Goal: Task Accomplishment & Management: Manage account settings

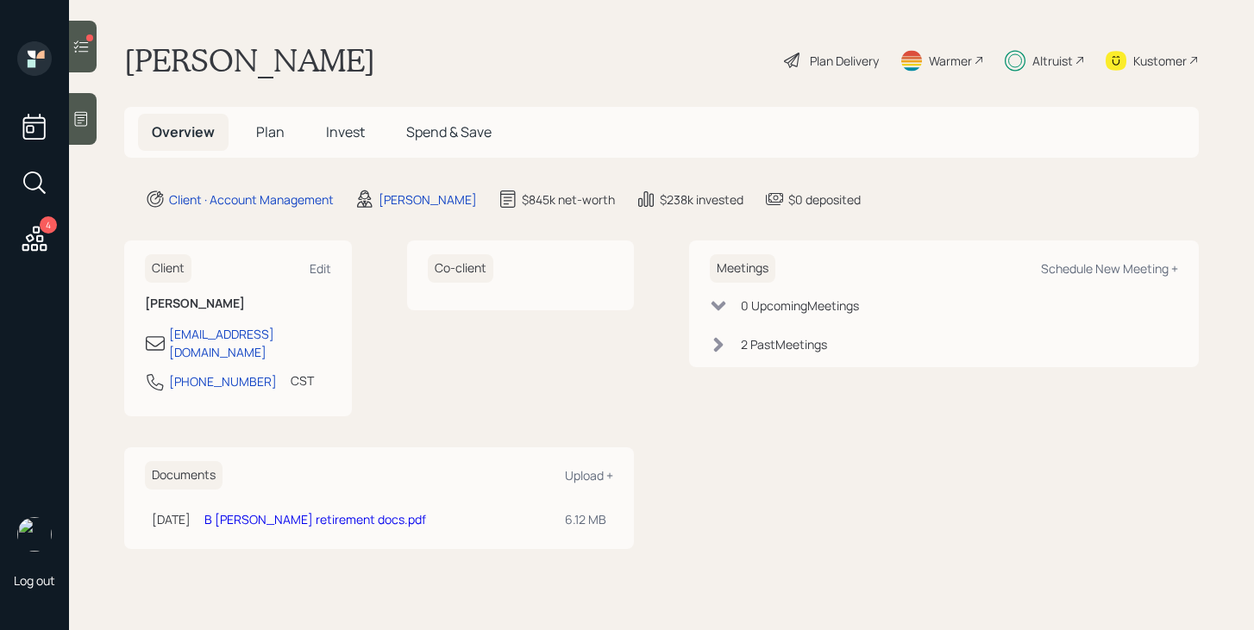
click at [70, 32] on div at bounding box center [83, 47] width 28 height 52
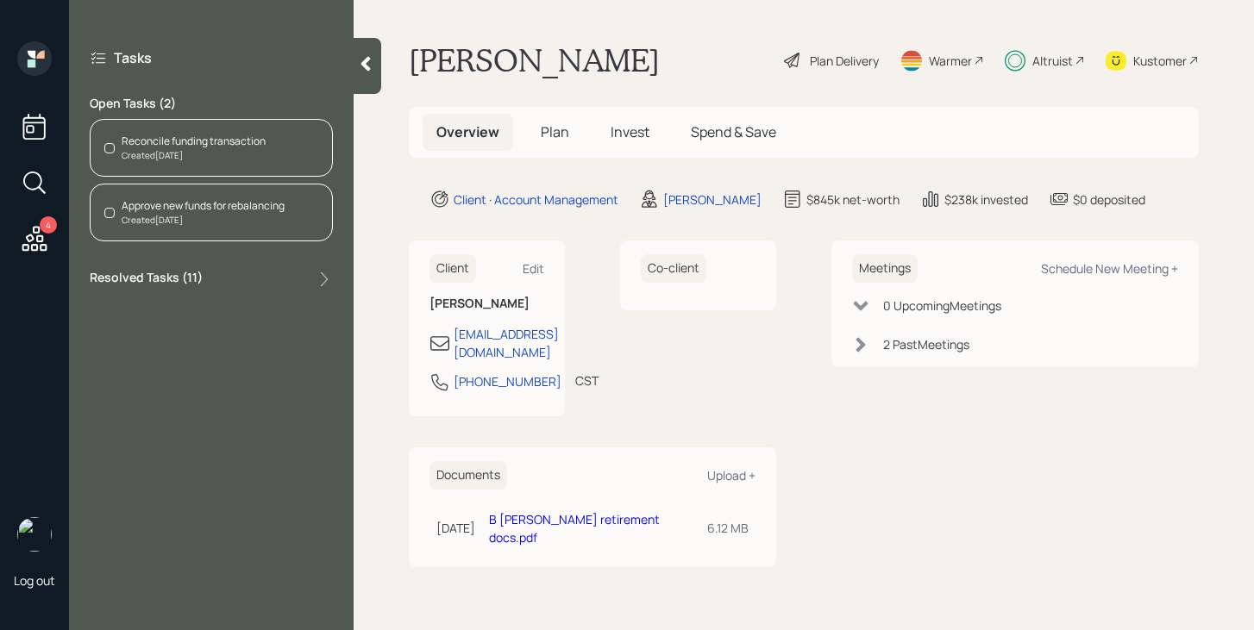
click at [556, 123] on span "Plan" at bounding box center [555, 131] width 28 height 19
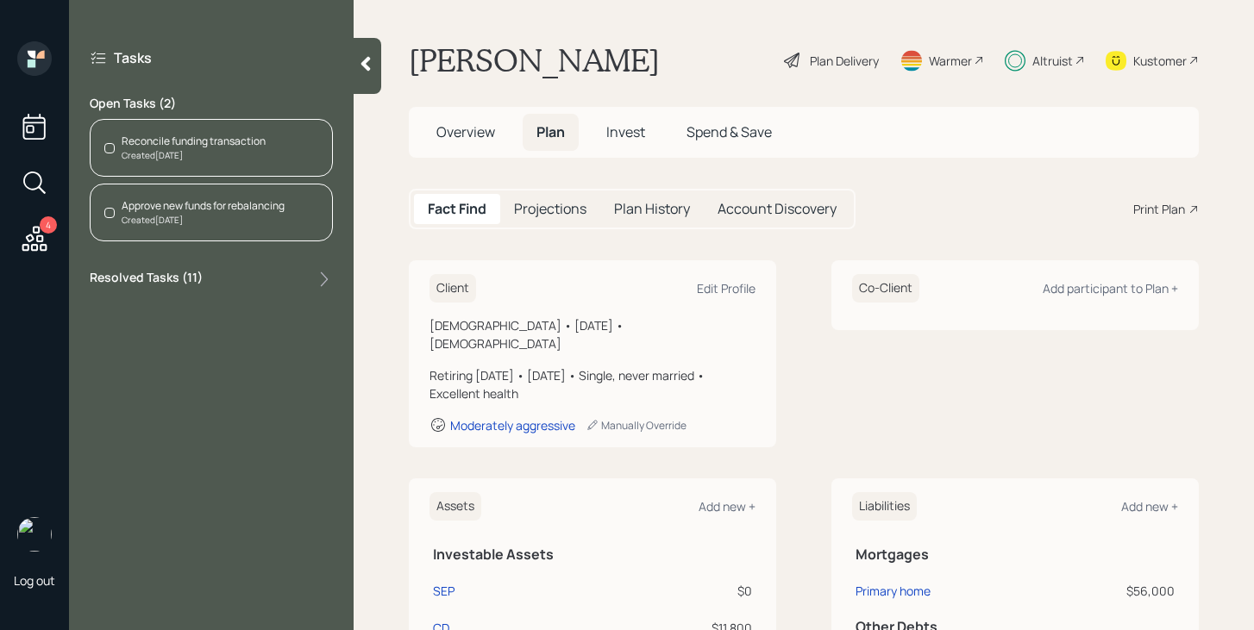
click at [621, 124] on span "Invest" at bounding box center [625, 131] width 39 height 19
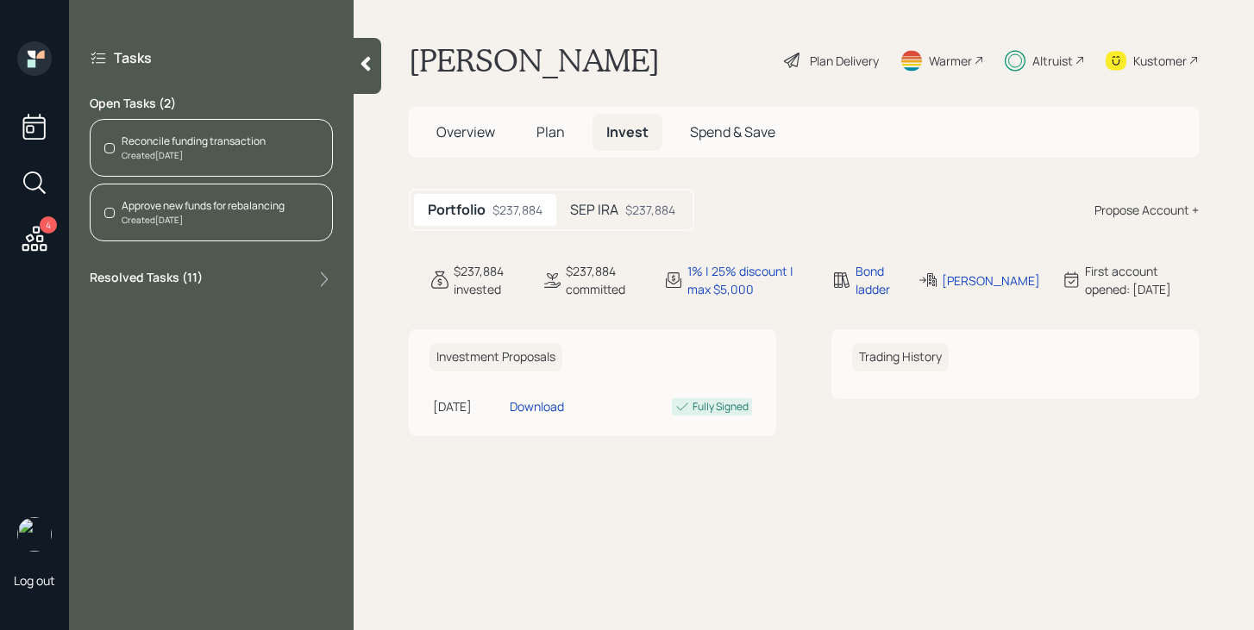
click at [601, 208] on h5 "SEP IRA" at bounding box center [594, 210] width 48 height 16
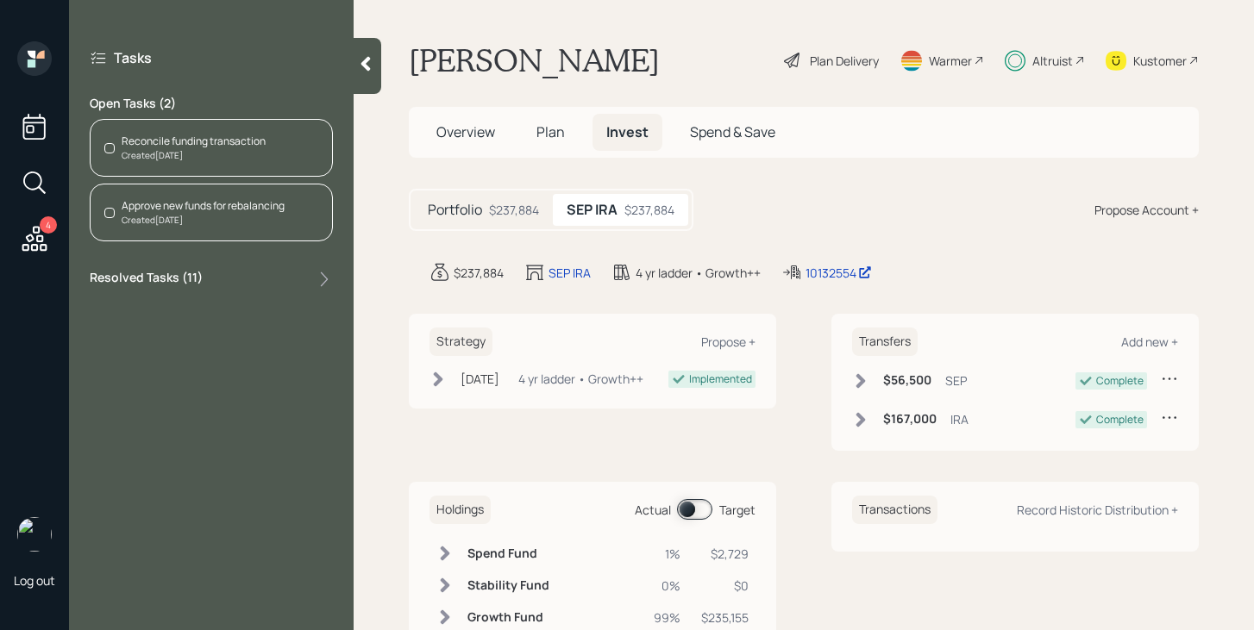
click at [243, 159] on div "Created [DATE]" at bounding box center [194, 155] width 144 height 13
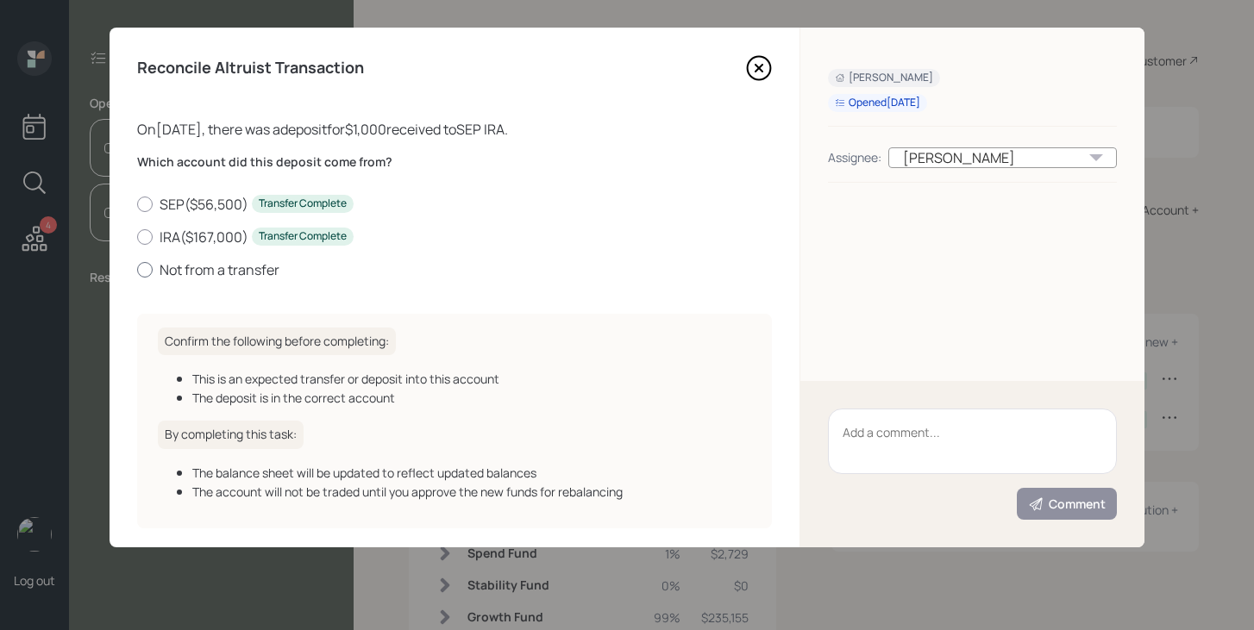
click at [180, 262] on label "Not from a transfer" at bounding box center [454, 269] width 635 height 19
click at [137, 269] on input "Not from a transfer" at bounding box center [136, 269] width 1 height 1
radio input "true"
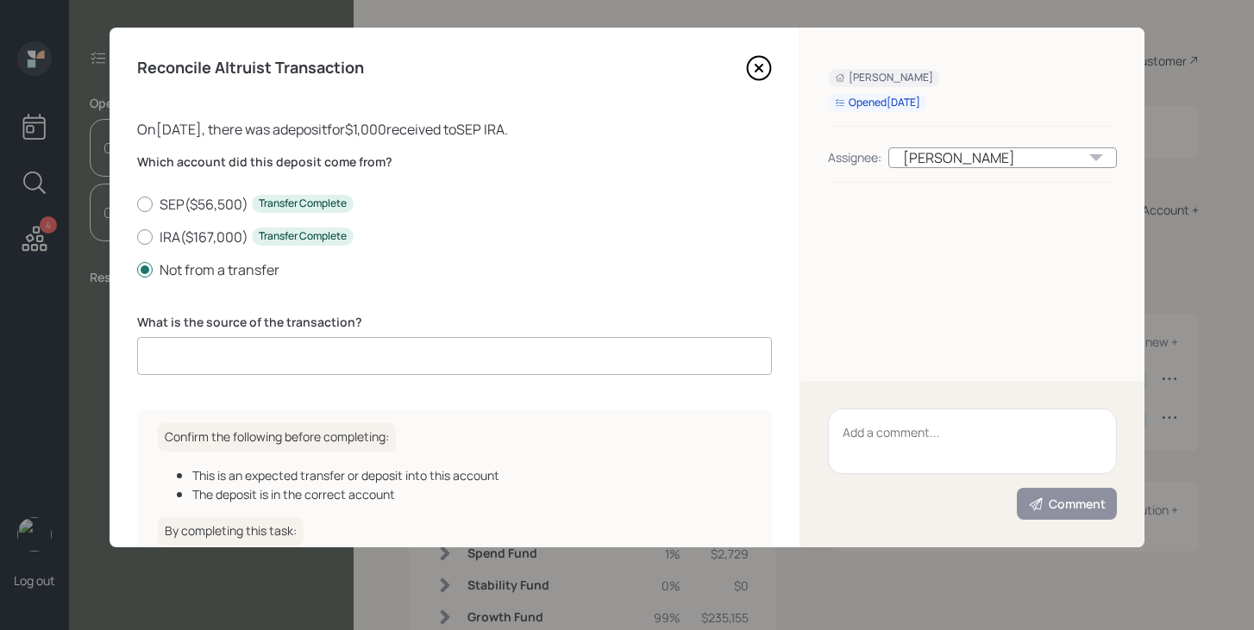
click at [263, 343] on input at bounding box center [454, 356] width 635 height 38
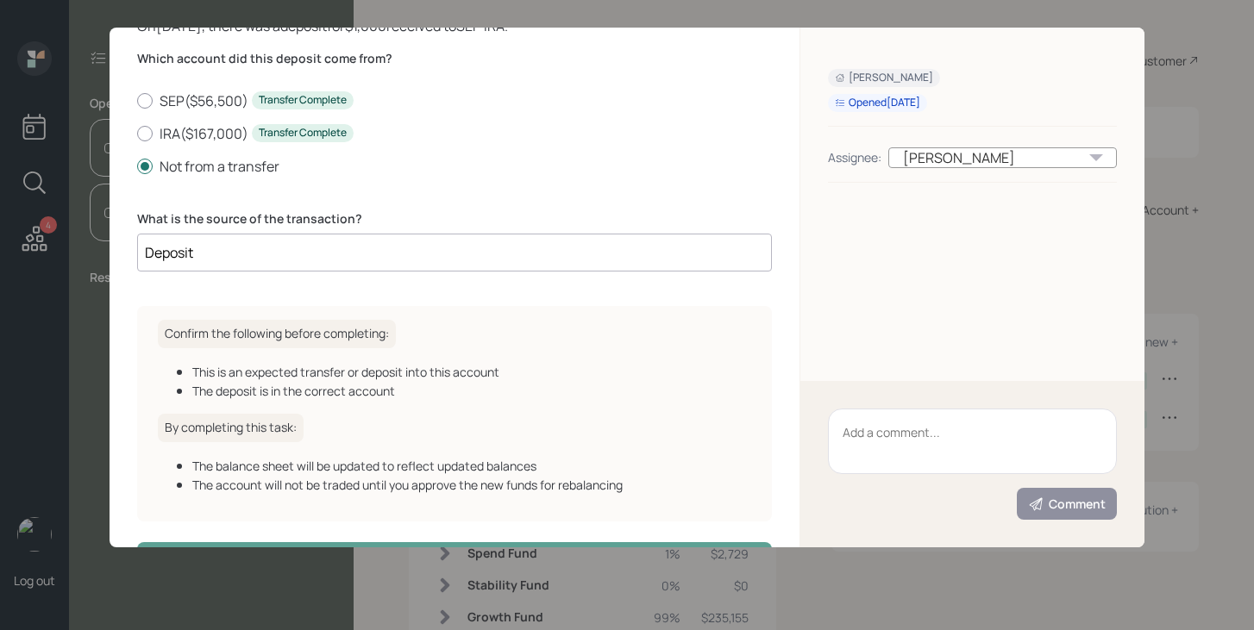
scroll to position [166, 0]
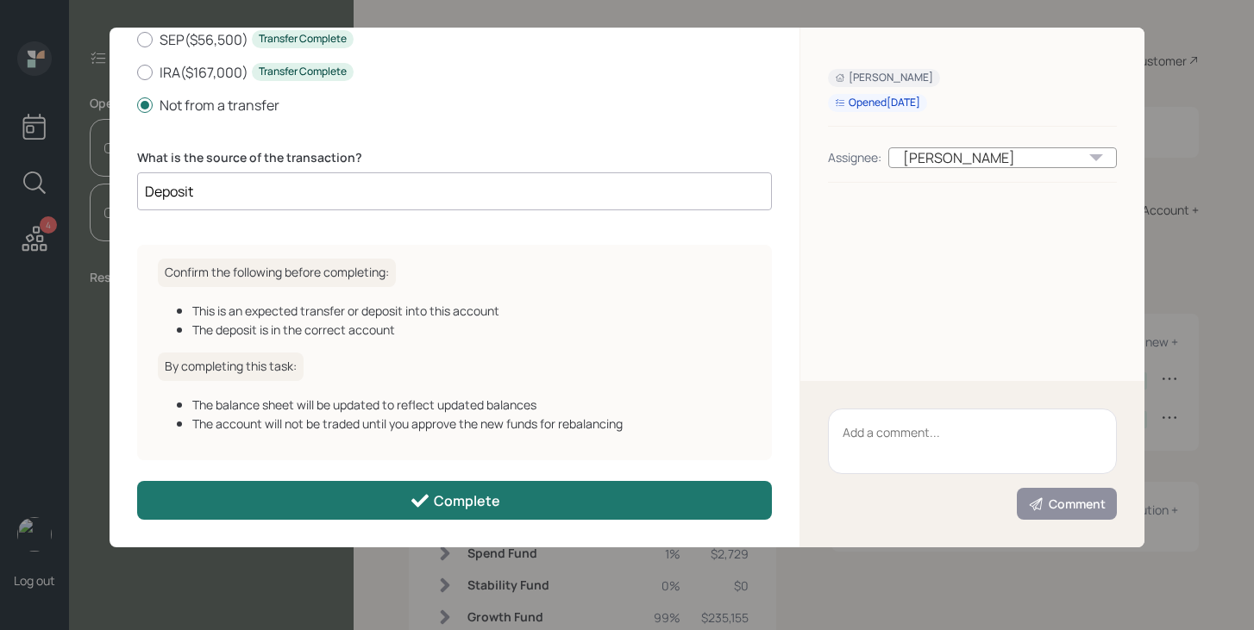
type input "Deposit"
click at [418, 489] on button "Complete" at bounding box center [454, 500] width 635 height 39
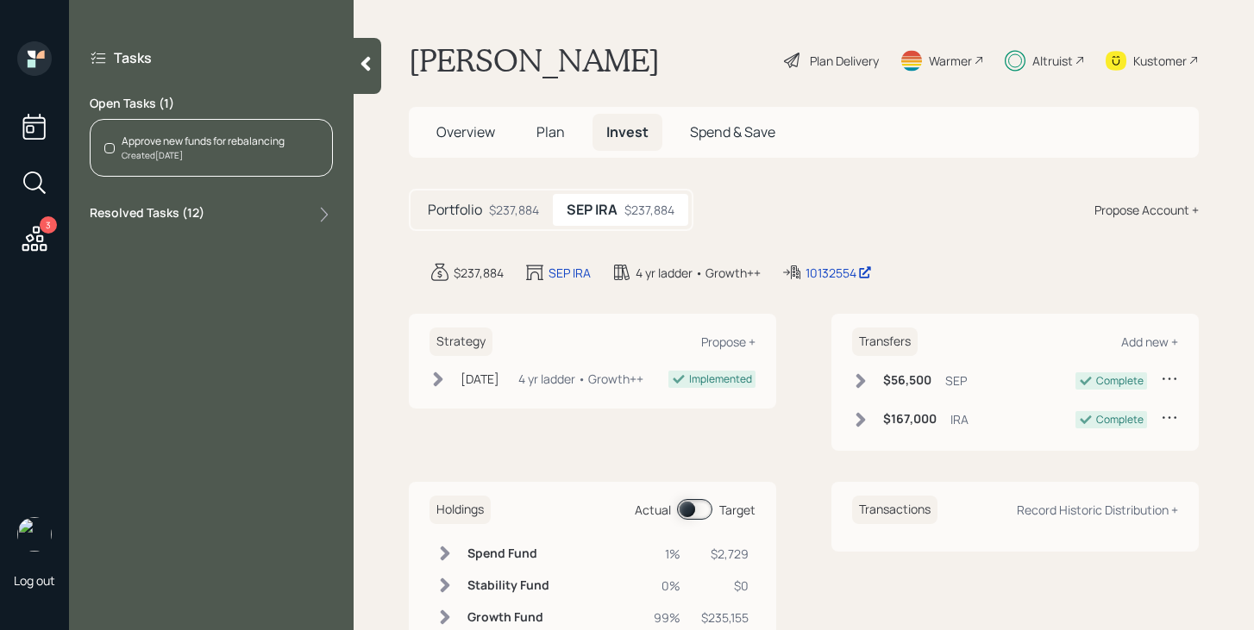
click at [273, 162] on div "Approve new funds for rebalancing Created [DATE]" at bounding box center [211, 148] width 243 height 58
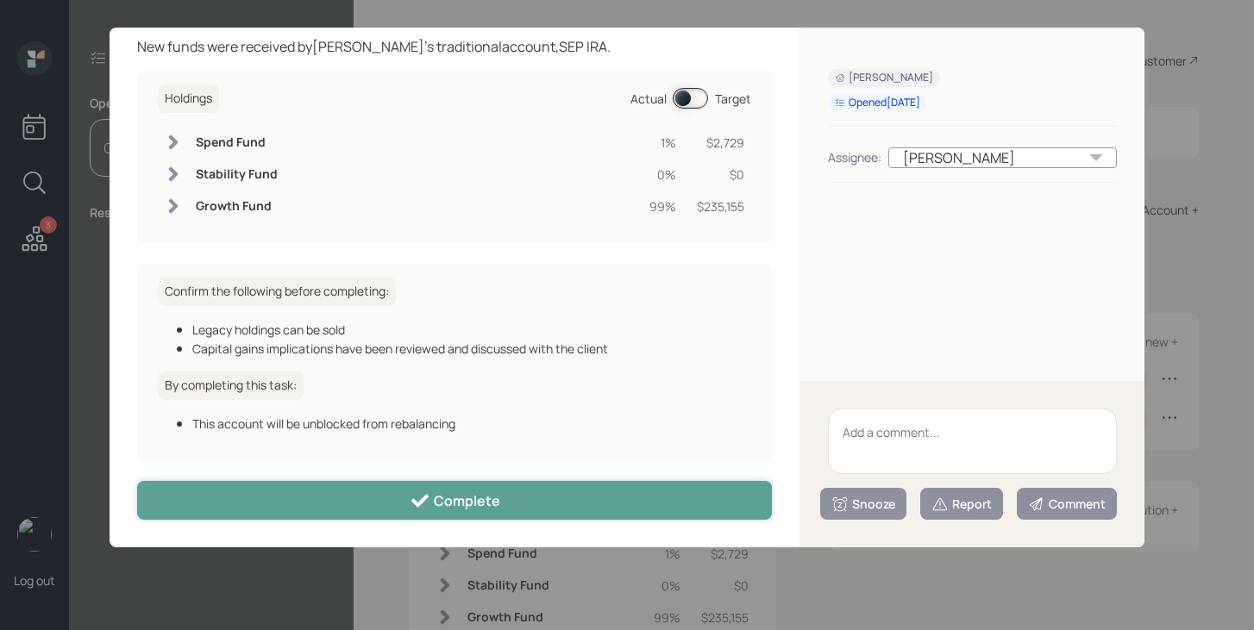
click at [437, 507] on div "Complete" at bounding box center [455, 501] width 91 height 21
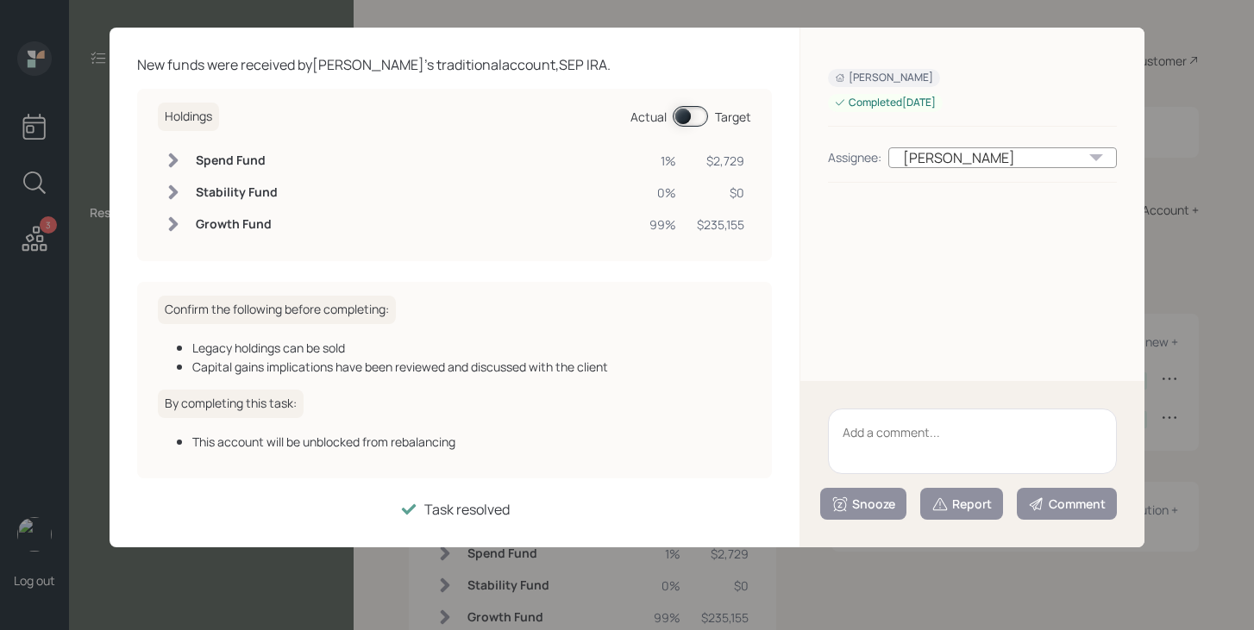
scroll to position [64, 0]
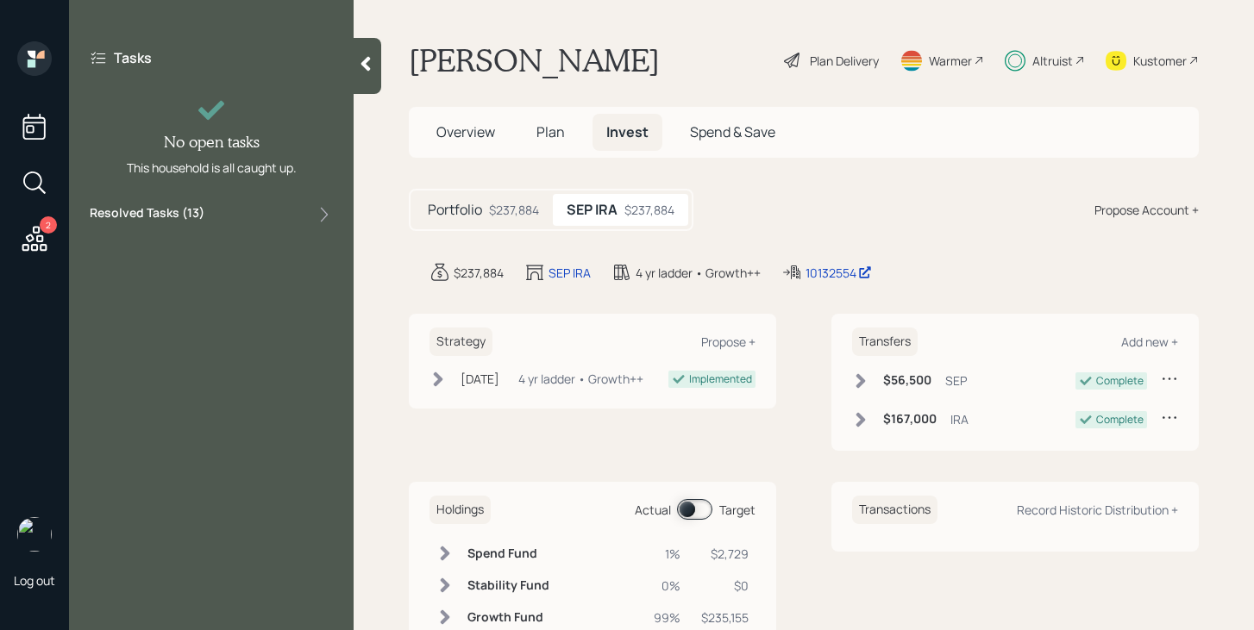
click at [365, 77] on div at bounding box center [368, 66] width 28 height 56
